Goal: Task Accomplishment & Management: Complete application form

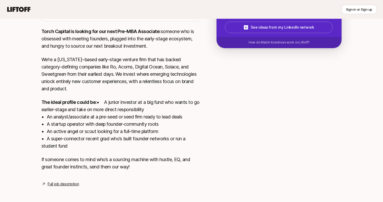
scroll to position [113, 0]
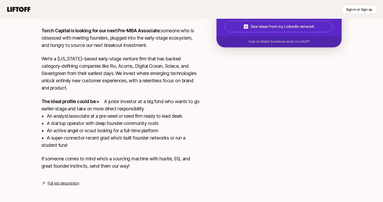
click at [134, 125] on p "The ideal profile could be: • A junior investor at a big fund who wants to go e…" at bounding box center [120, 123] width 158 height 51
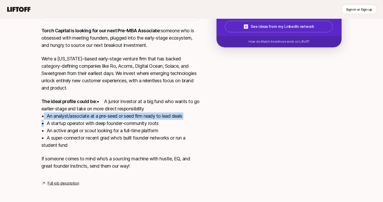
click at [134, 125] on p "The ideal profile could be: • A junior investor at a big fund who wants to go e…" at bounding box center [120, 123] width 158 height 51
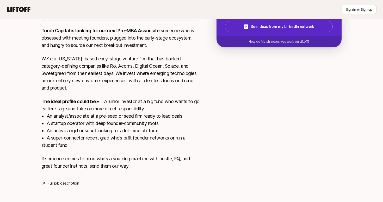
click at [139, 143] on p "The ideal profile could be: • A junior investor at a big fund who wants to go e…" at bounding box center [120, 123] width 158 height 51
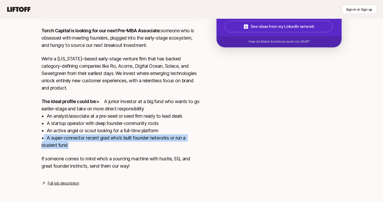
click at [139, 143] on p "The ideal profile could be: • A junior investor at a big fund who wants to go e…" at bounding box center [120, 123] width 158 height 51
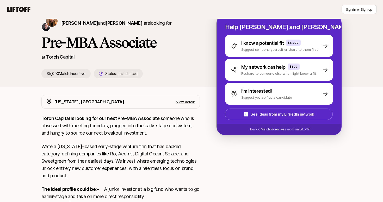
scroll to position [8, 0]
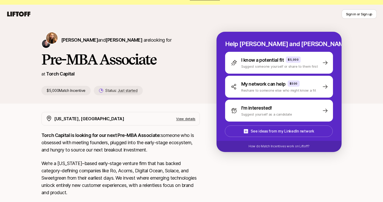
click at [136, 140] on p "Torch Capital is looking for our next Pre-MBA Associate: someone who is obsesse…" at bounding box center [120, 143] width 158 height 22
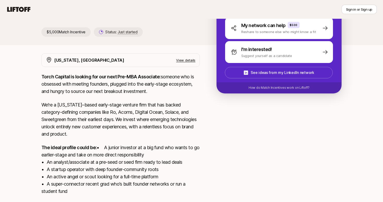
scroll to position [69, 0]
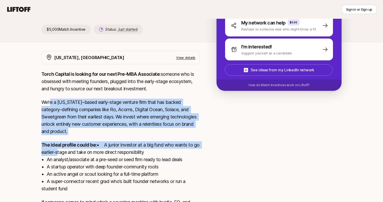
drag, startPoint x: 50, startPoint y: 101, endPoint x: 161, endPoint y: 154, distance: 122.9
click at [161, 153] on div "Torch Capital is looking for our next Pre-MBA Associate: someone who is obsesse…" at bounding box center [120, 145] width 158 height 149
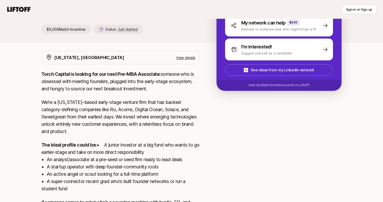
click at [165, 169] on p "The ideal profile could be: • A junior investor at a big fund who wants to go e…" at bounding box center [120, 166] width 158 height 51
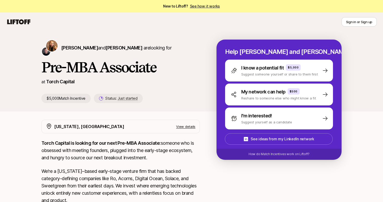
scroll to position [0, 0]
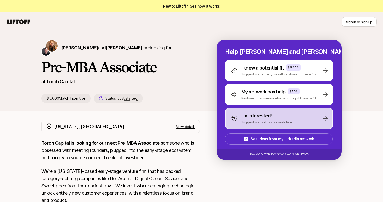
click at [307, 121] on div "I'm interested! Suggest yourself as a candidate" at bounding box center [279, 119] width 108 height 22
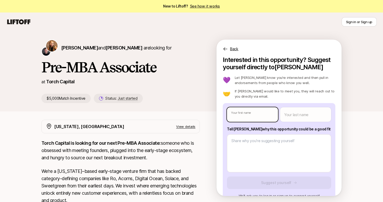
type textarea "x"
click at [250, 117] on body "New to Liftoff? See how it works Sign in or Sign up Sign in or Sign up [PERSON_…" at bounding box center [191, 101] width 383 height 202
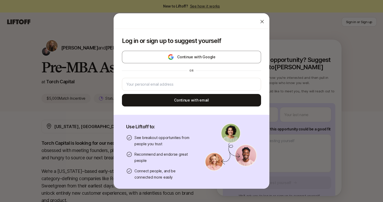
click at [207, 50] on div "Log in or sign up to suggest yourself Continue with Google or Continue with ema…" at bounding box center [192, 72] width 156 height 86
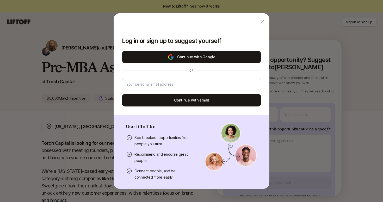
click at [199, 59] on button "Continue with Google" at bounding box center [191, 57] width 139 height 13
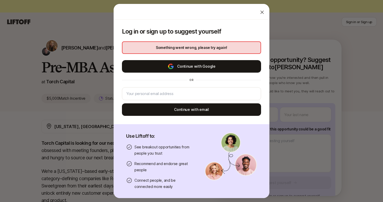
click at [218, 63] on button "Continue with Google" at bounding box center [191, 66] width 139 height 13
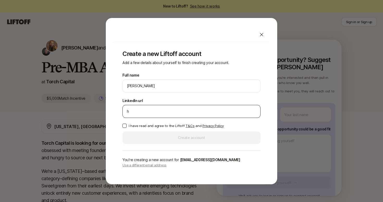
type input "h"
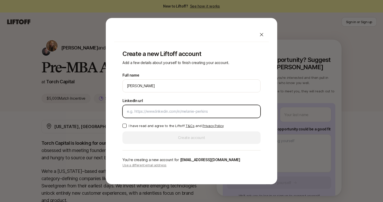
paste input "[URL][DOMAIN_NAME]"
type input "[URL][DOMAIN_NAME]"
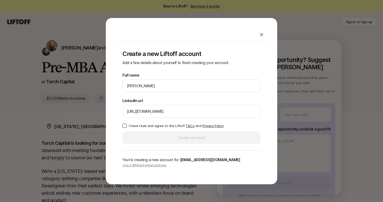
click at [123, 124] on button "I have read and agree to the Liftoff T&Cs and Privacy Policy" at bounding box center [124, 126] width 4 height 4
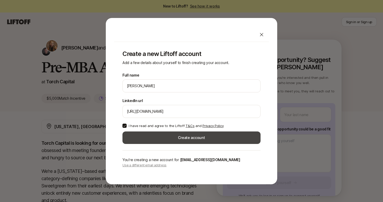
click at [185, 140] on button "Create account" at bounding box center [191, 138] width 138 height 13
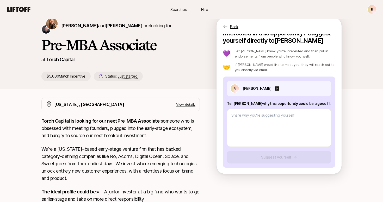
scroll to position [22, 0]
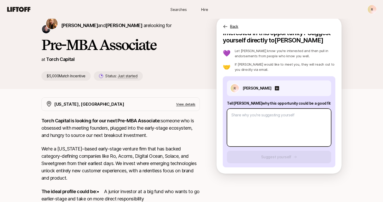
click at [273, 122] on textarea at bounding box center [279, 128] width 104 height 38
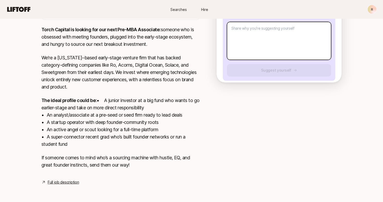
scroll to position [121, 0]
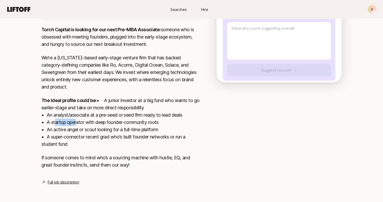
drag, startPoint x: 53, startPoint y: 123, endPoint x: 132, endPoint y: 123, distance: 78.7
click at [88, 123] on p "The ideal profile could be: • A junior investor at a big fund who wants to go e…" at bounding box center [120, 122] width 158 height 51
click at [142, 129] on p "The ideal profile could be: • A junior investor at a big fund who wants to go e…" at bounding box center [120, 122] width 158 height 51
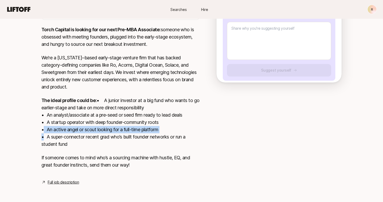
click at [142, 129] on p "The ideal profile could be: • A junior investor at a big fund who wants to go e…" at bounding box center [120, 122] width 158 height 51
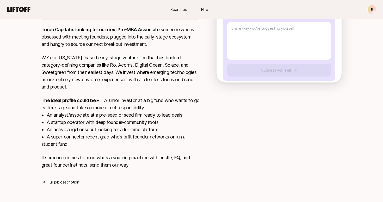
click at [150, 141] on p "The ideal profile could be: • A junior investor at a big fund who wants to go e…" at bounding box center [120, 122] width 158 height 51
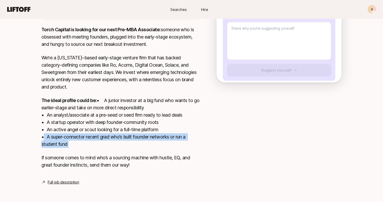
click at [150, 141] on p "The ideal profile could be: • A junior investor at a big fund who wants to go e…" at bounding box center [120, 122] width 158 height 51
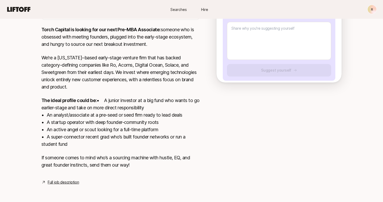
click at [150, 141] on p "The ideal profile could be: • A junior investor at a big fund who wants to go e…" at bounding box center [120, 122] width 158 height 51
click at [151, 157] on p "If someone comes to mind who’s a sourcing machine with hustle, EQ, and great fo…" at bounding box center [120, 161] width 158 height 15
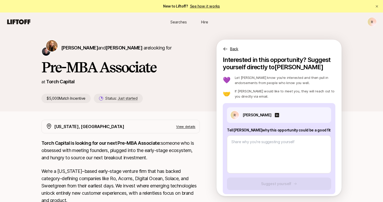
scroll to position [0, 0]
click at [97, 24] on div "Searches Hire R" at bounding box center [191, 21] width 370 height 9
click at [14, 19] on icon at bounding box center [18, 21] width 25 height 7
type textarea "x"
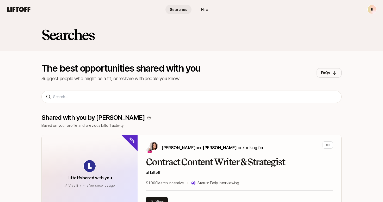
click at [203, 10] on span "Hire" at bounding box center [204, 9] width 7 height 5
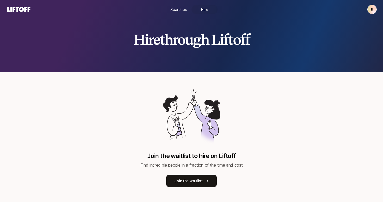
click at [178, 8] on span "Searches" at bounding box center [178, 9] width 16 height 5
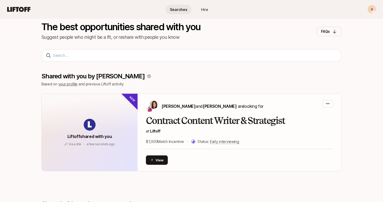
scroll to position [44, 0]
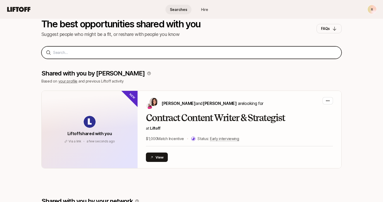
click at [133, 54] on input at bounding box center [195, 52] width 284 height 6
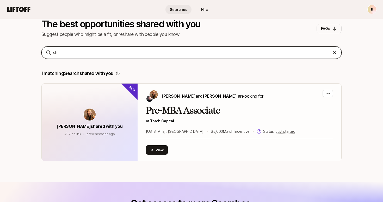
type input "c"
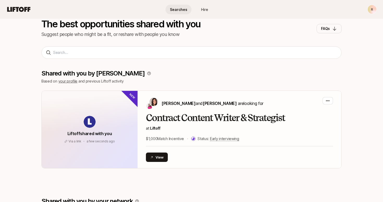
click at [68, 81] on link "your profile" at bounding box center [67, 81] width 19 height 4
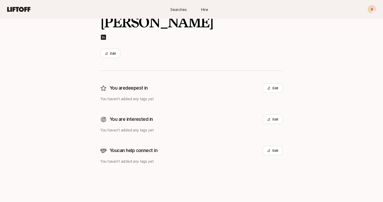
scroll to position [59, 0]
